Goal: Navigation & Orientation: Go to known website

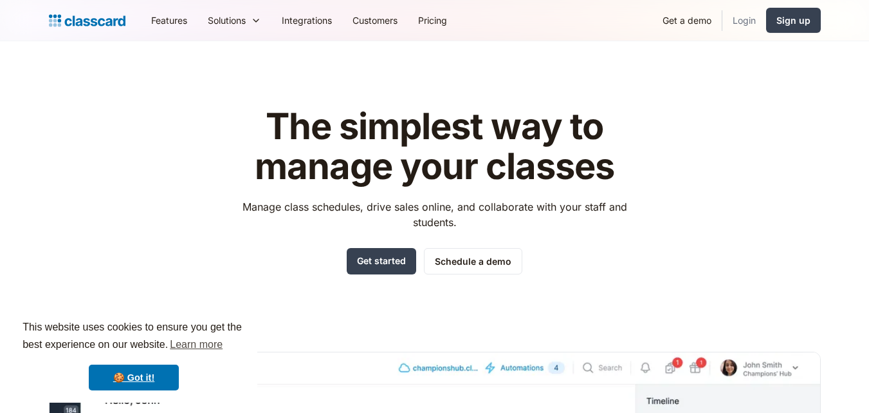
click at [743, 28] on link "Login" at bounding box center [745, 20] width 44 height 29
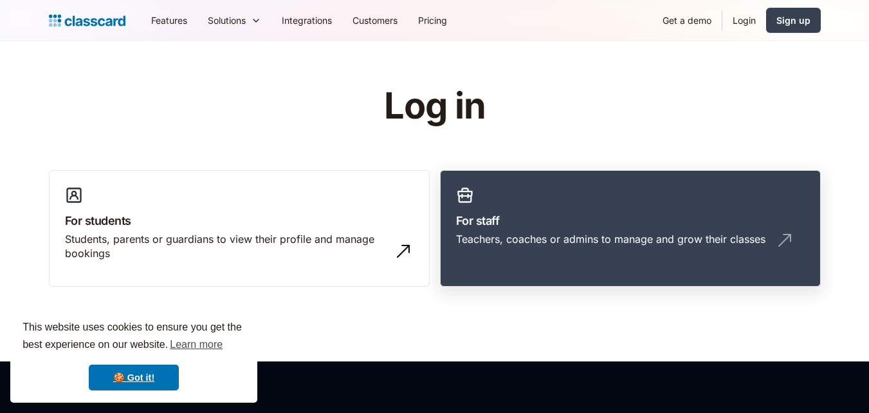
click at [530, 203] on link "For staff Teachers, coaches or admins to manage and grow their classes" at bounding box center [630, 228] width 381 height 117
